Goal: Information Seeking & Learning: Learn about a topic

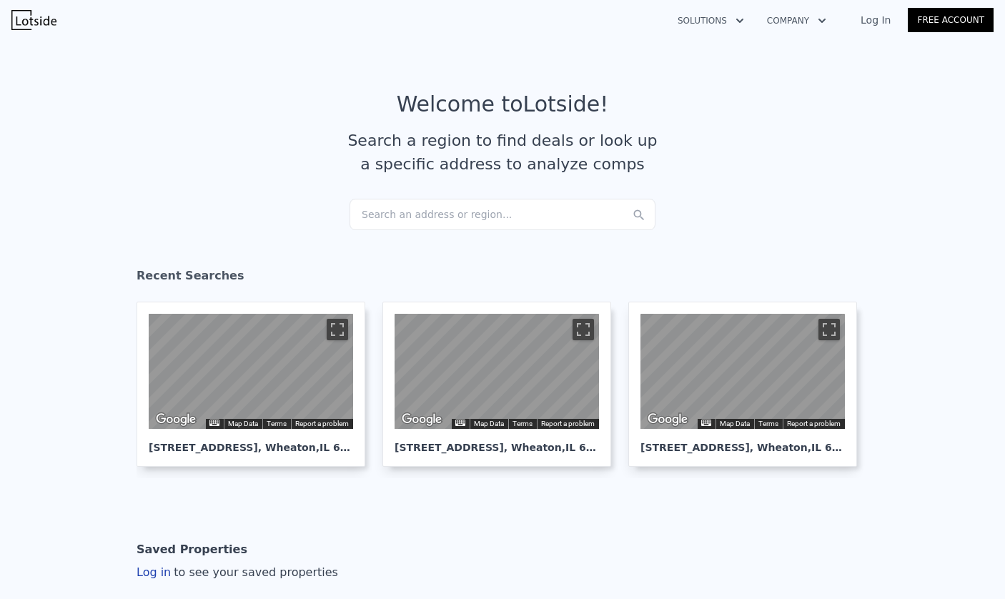
click at [514, 213] on div "Search an address or region..." at bounding box center [503, 214] width 306 height 31
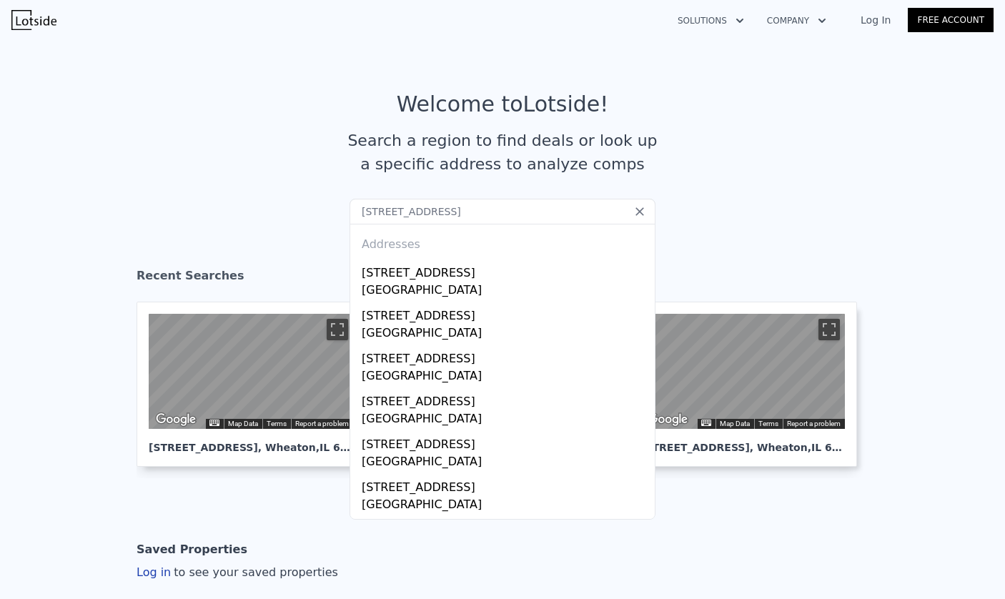
click at [471, 210] on input "[STREET_ADDRESS]" at bounding box center [503, 212] width 306 height 26
click at [435, 214] on input "[STREET_ADDRESS]" at bounding box center [503, 212] width 306 height 26
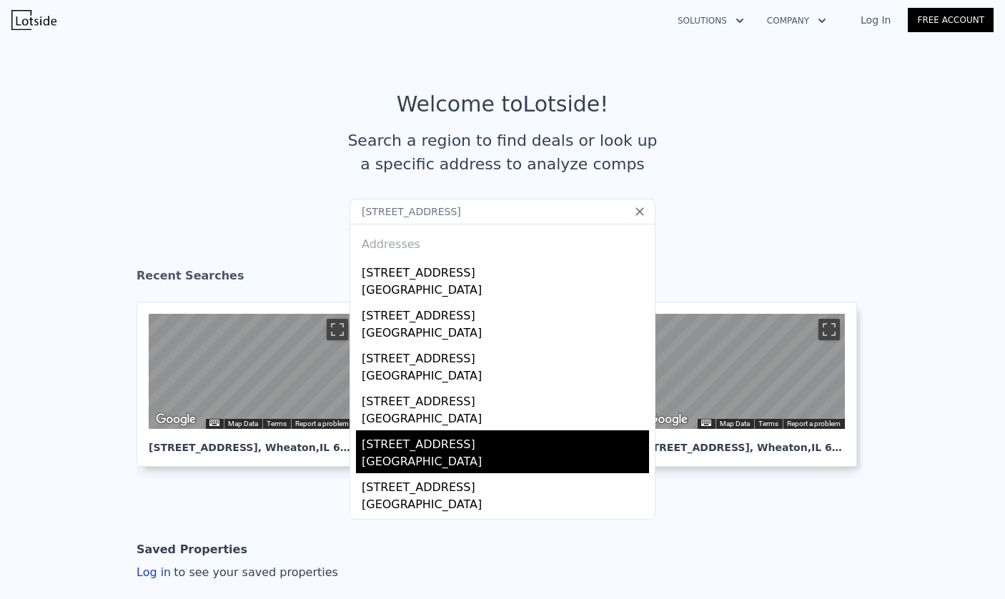
type input "[STREET_ADDRESS]"
click at [414, 458] on div "[GEOGRAPHIC_DATA]" at bounding box center [505, 463] width 287 height 20
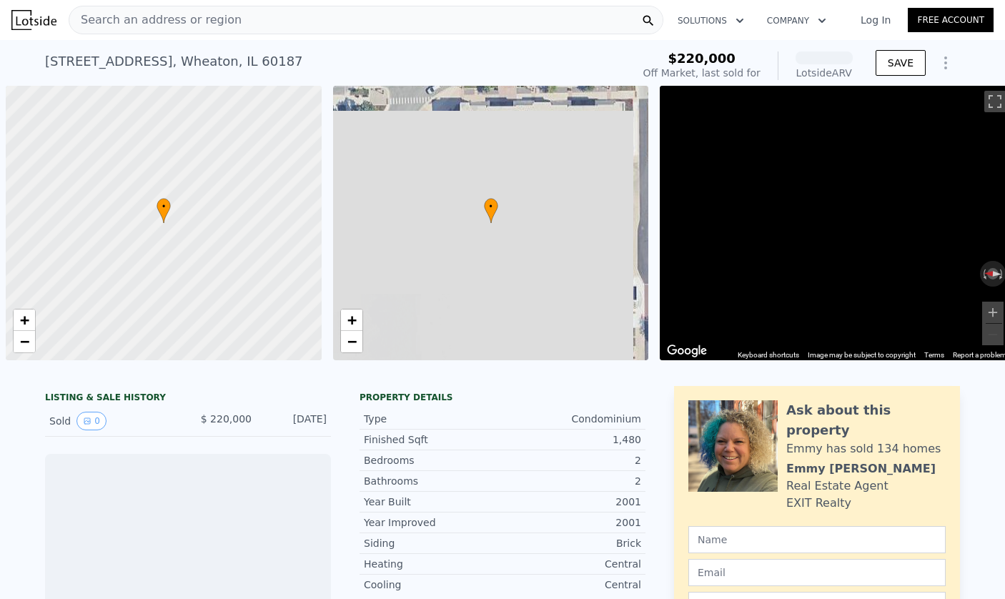
scroll to position [0, 6]
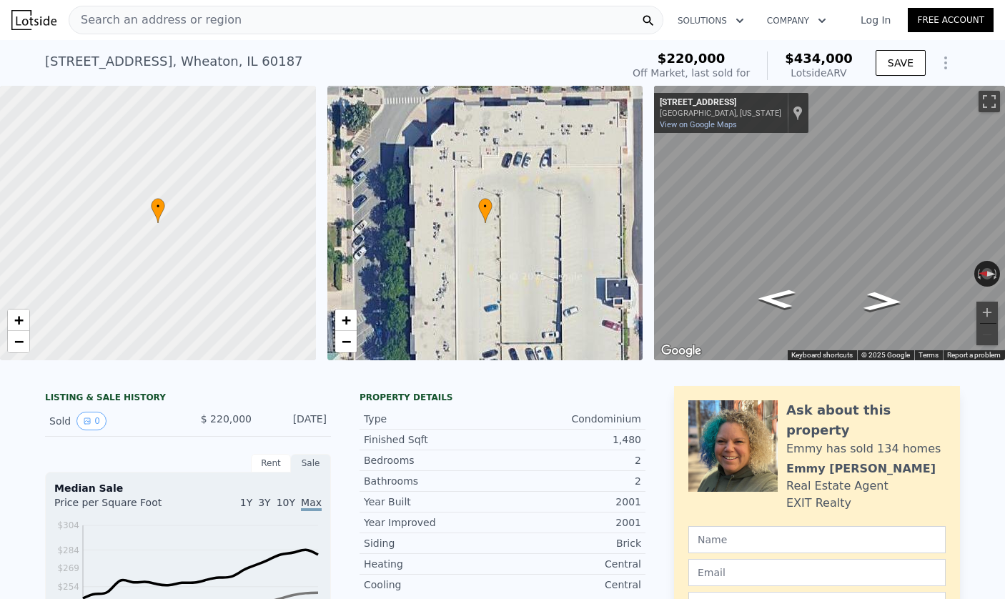
click at [143, 19] on span "Search an address or region" at bounding box center [155, 19] width 172 height 17
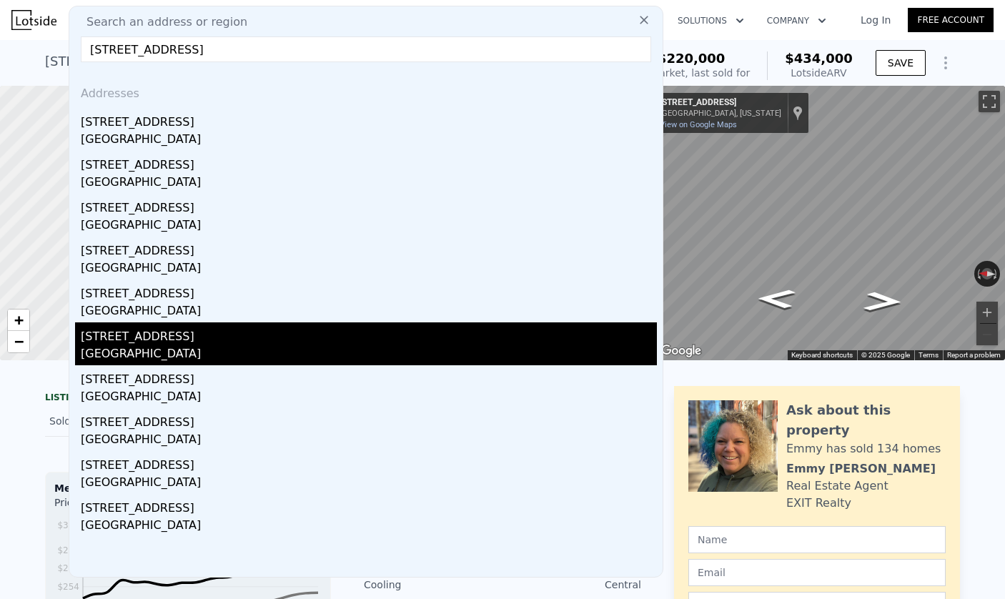
type input "[STREET_ADDRESS]"
click at [152, 337] on div "[STREET_ADDRESS]" at bounding box center [369, 333] width 576 height 23
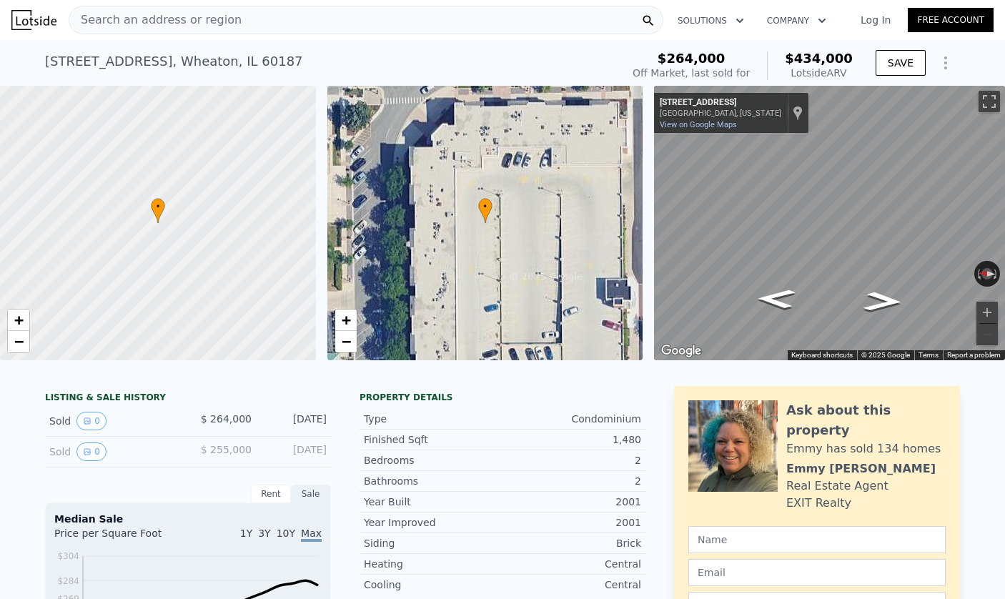
click at [223, 23] on span "Search an address or region" at bounding box center [155, 19] width 172 height 17
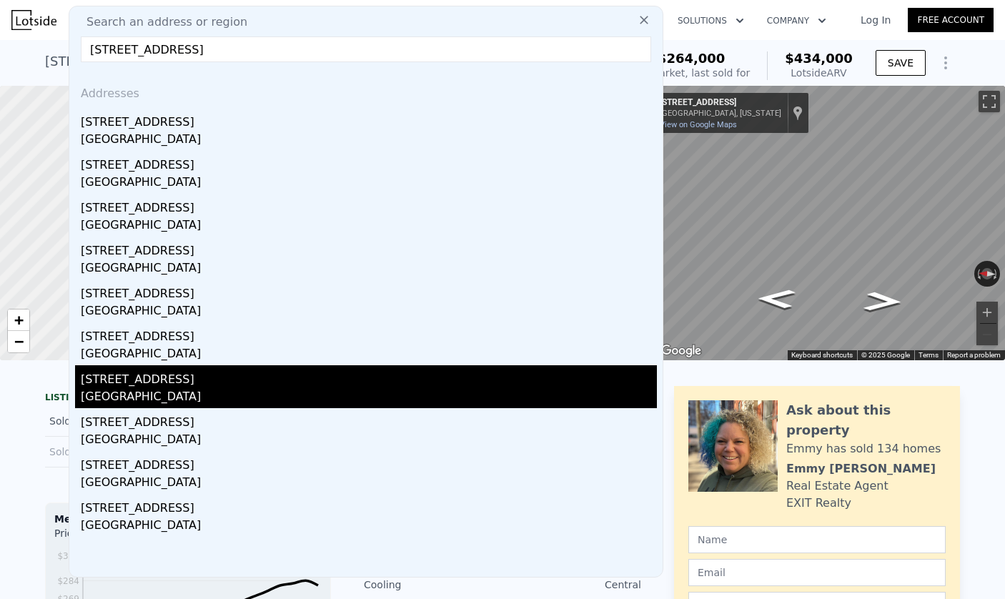
type input "[STREET_ADDRESS]"
click at [176, 378] on div "[STREET_ADDRESS]" at bounding box center [369, 376] width 576 height 23
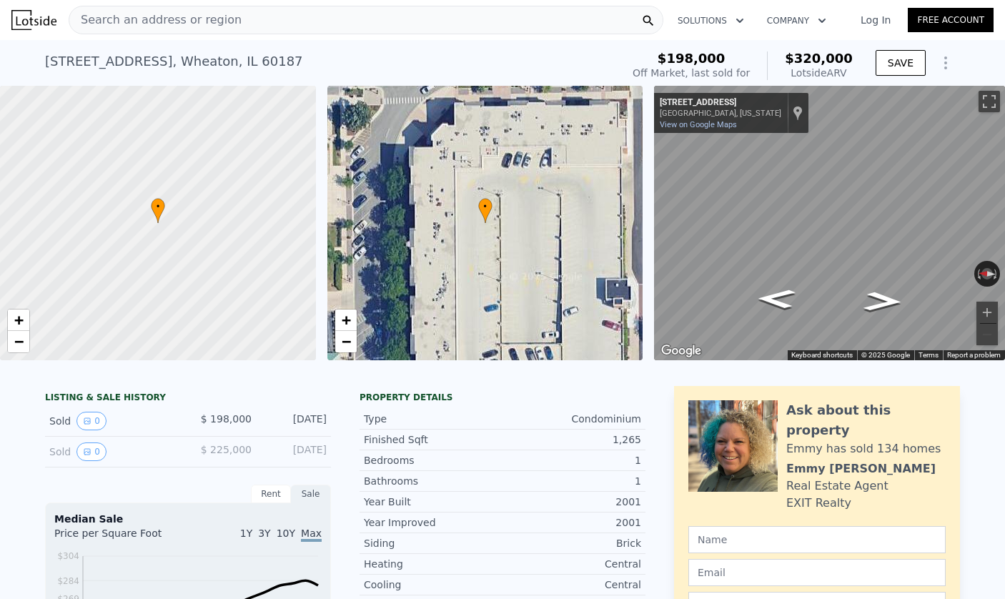
click at [186, 19] on span "Search an address or region" at bounding box center [155, 19] width 172 height 17
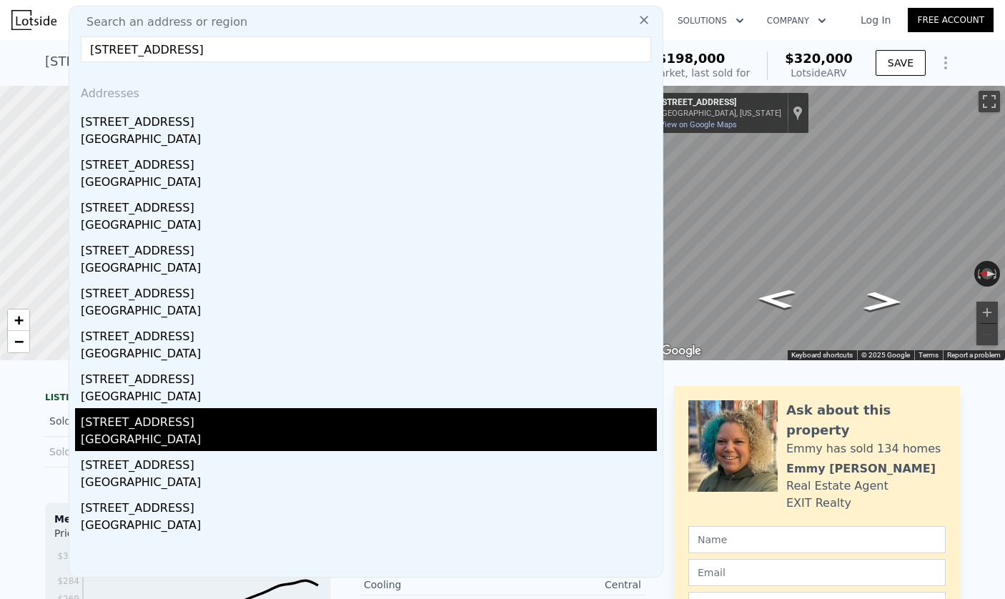
type input "[STREET_ADDRESS]"
click at [170, 432] on div "[GEOGRAPHIC_DATA]" at bounding box center [369, 441] width 576 height 20
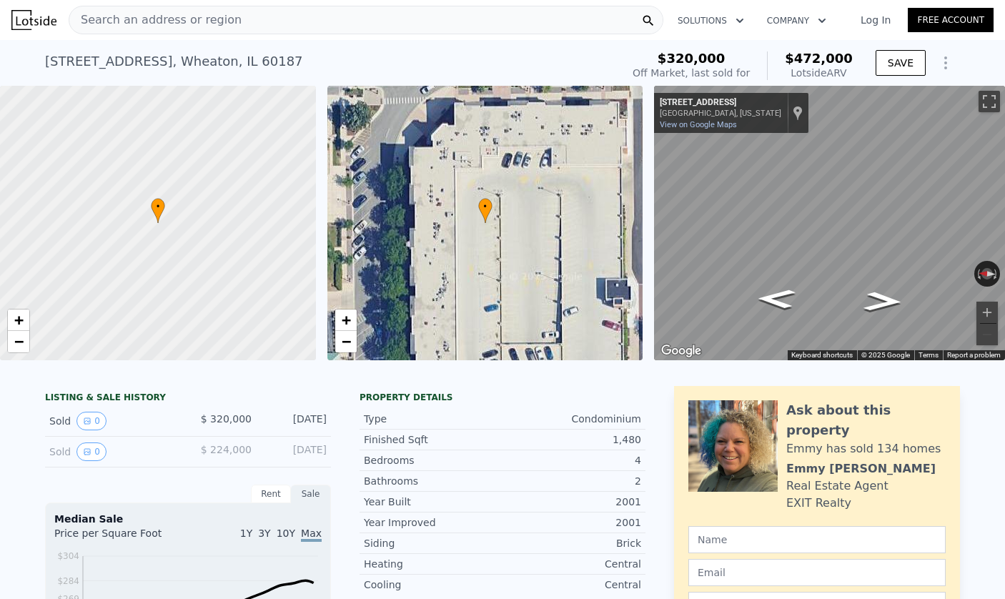
click at [185, 26] on span "Search an address or region" at bounding box center [155, 19] width 172 height 17
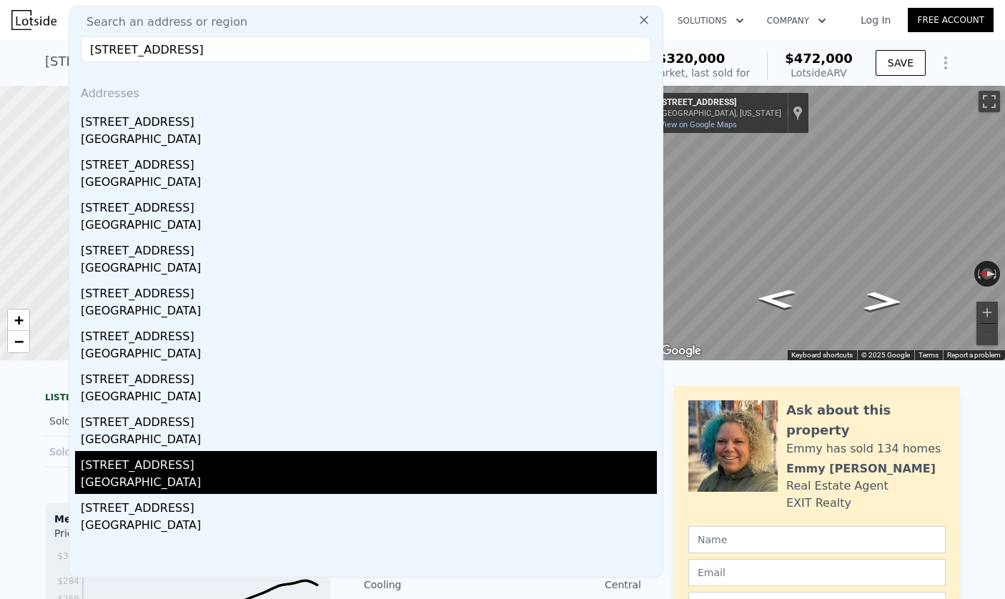
type input "[STREET_ADDRESS]"
click at [180, 470] on div "[STREET_ADDRESS]" at bounding box center [369, 462] width 576 height 23
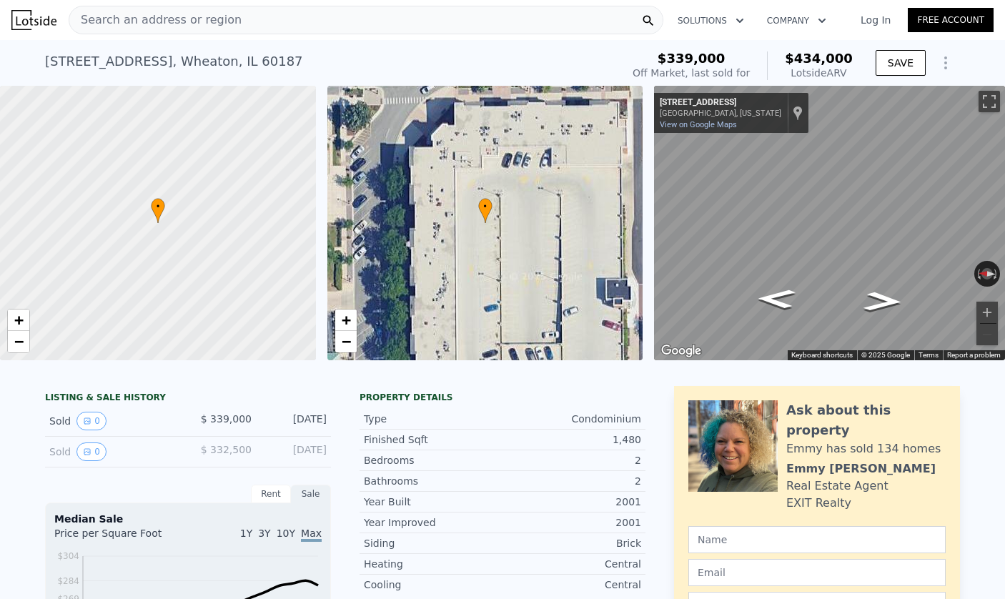
click at [180, 21] on span "Search an address or region" at bounding box center [155, 19] width 172 height 17
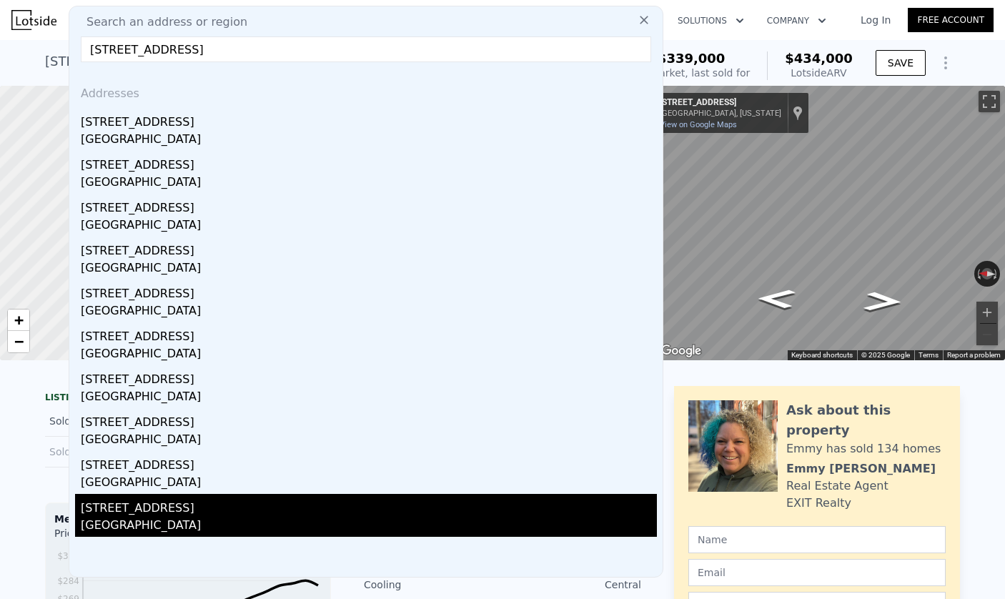
type input "[STREET_ADDRESS]"
click at [137, 508] on div "[STREET_ADDRESS]" at bounding box center [369, 505] width 576 height 23
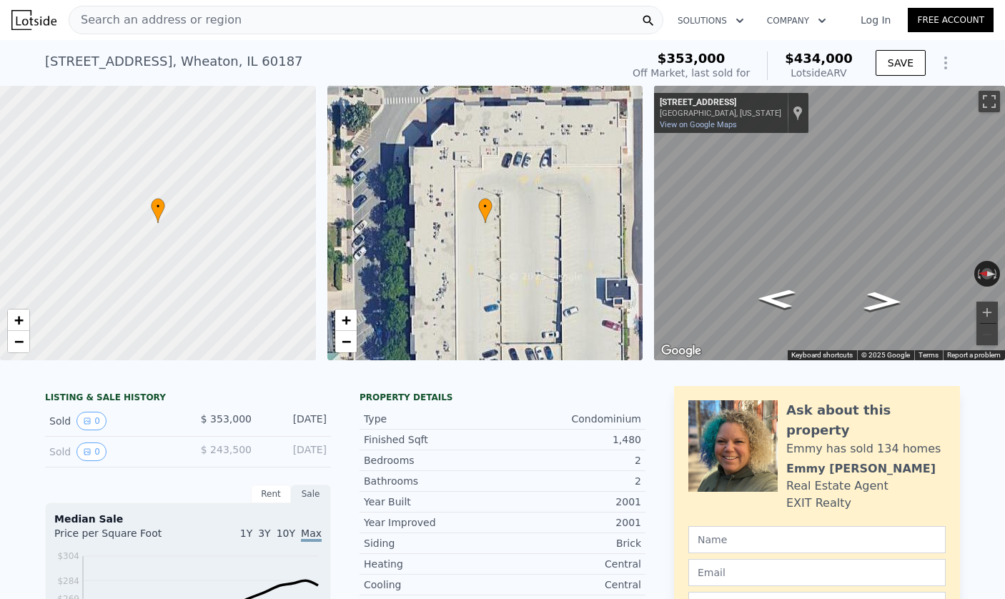
click at [181, 21] on span "Search an address or region" at bounding box center [155, 19] width 172 height 17
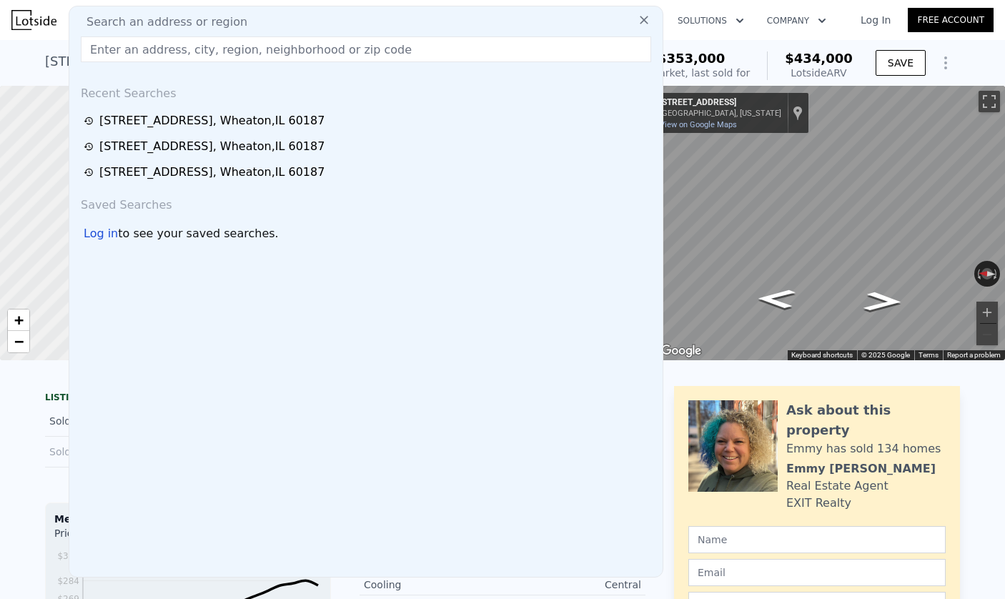
type input "[STREET_ADDRESS]"
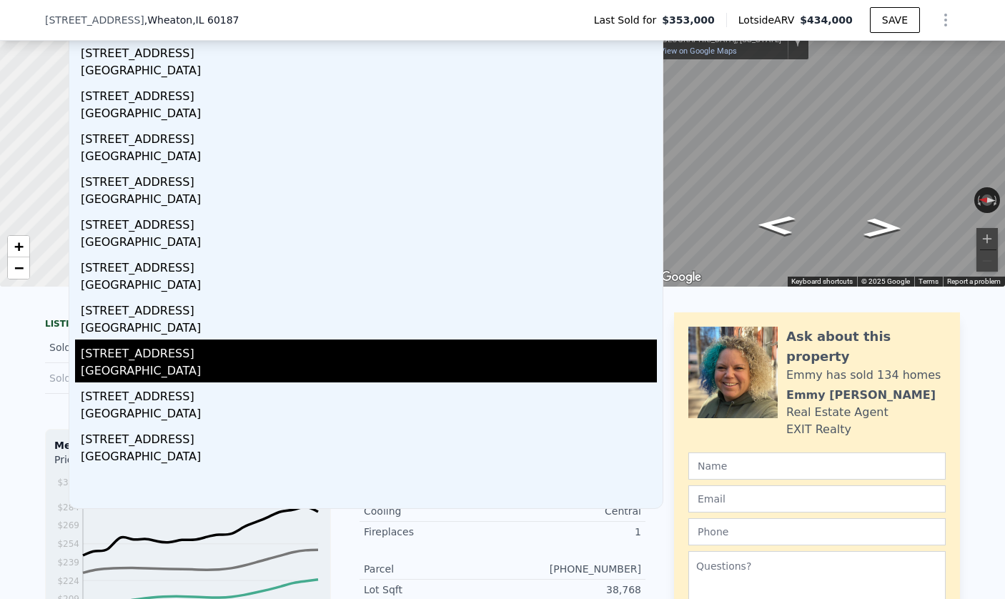
scroll to position [65, 0]
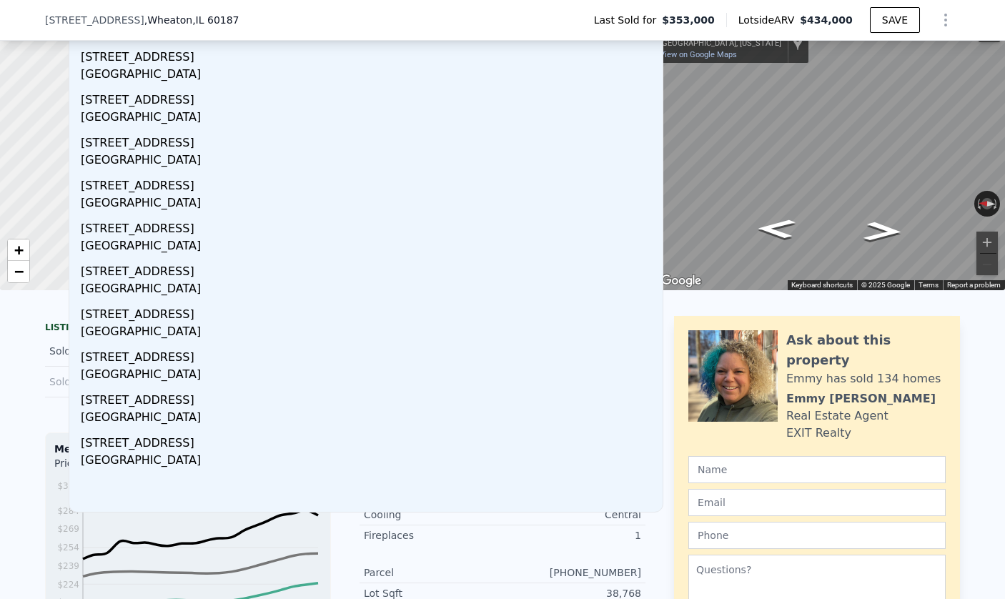
click at [144, 19] on span "[STREET_ADDRESS]" at bounding box center [94, 20] width 99 height 14
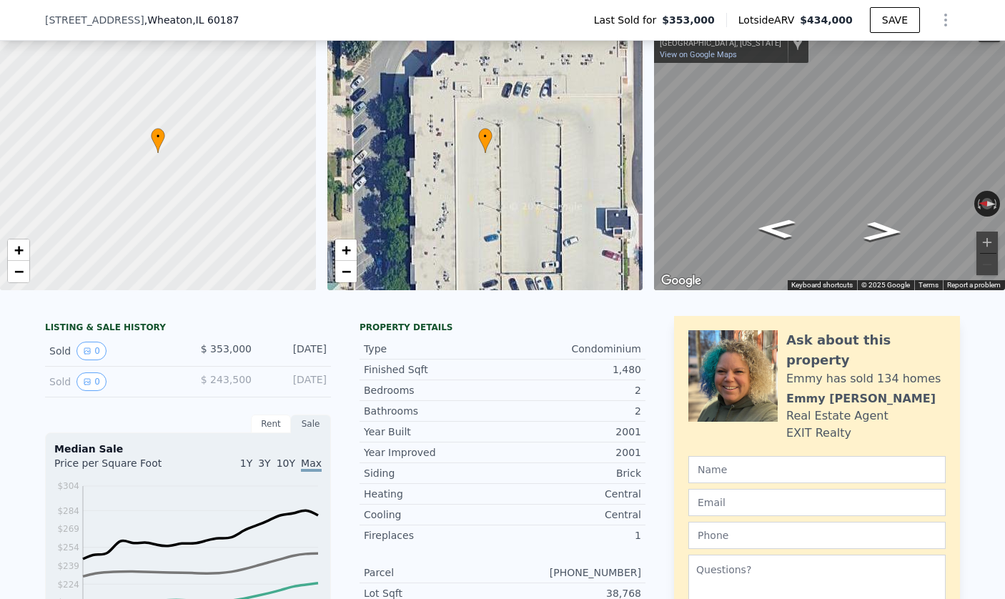
click at [144, 20] on span "[STREET_ADDRESS]" at bounding box center [94, 20] width 99 height 14
